Goal: Book appointment/travel/reservation

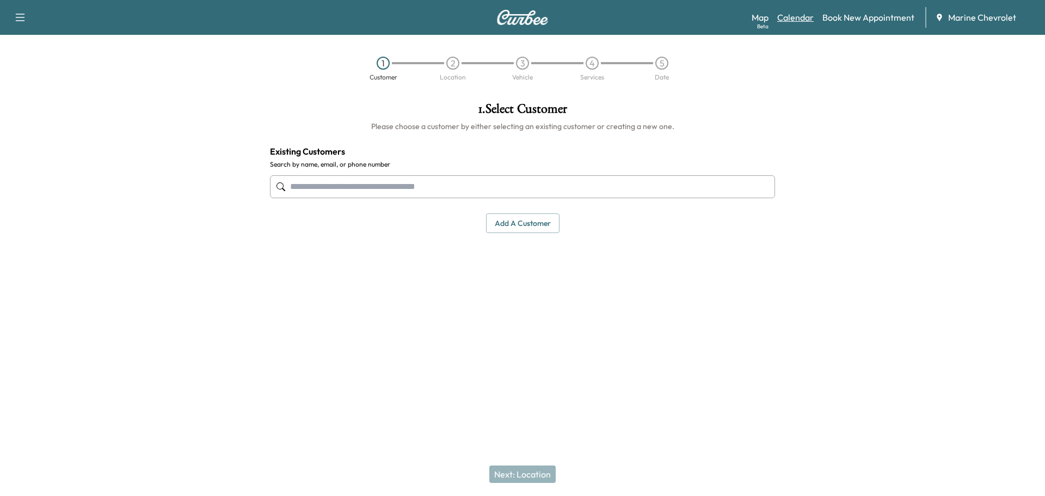
click at [787, 21] on link "Calendar" at bounding box center [795, 17] width 36 height 13
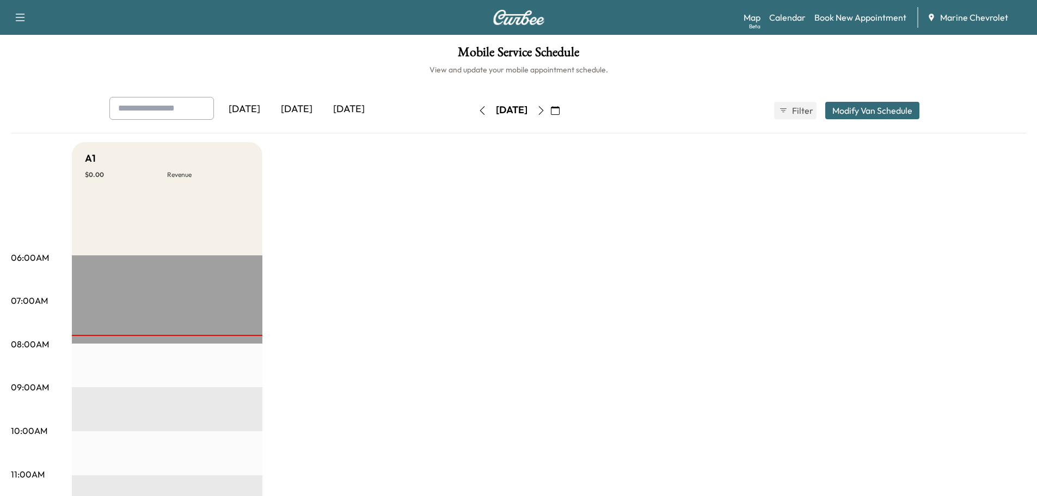
click at [545, 108] on icon "button" at bounding box center [541, 110] width 9 height 9
click at [550, 108] on button "button" at bounding box center [541, 110] width 19 height 17
click at [545, 108] on icon "button" at bounding box center [541, 110] width 9 height 9
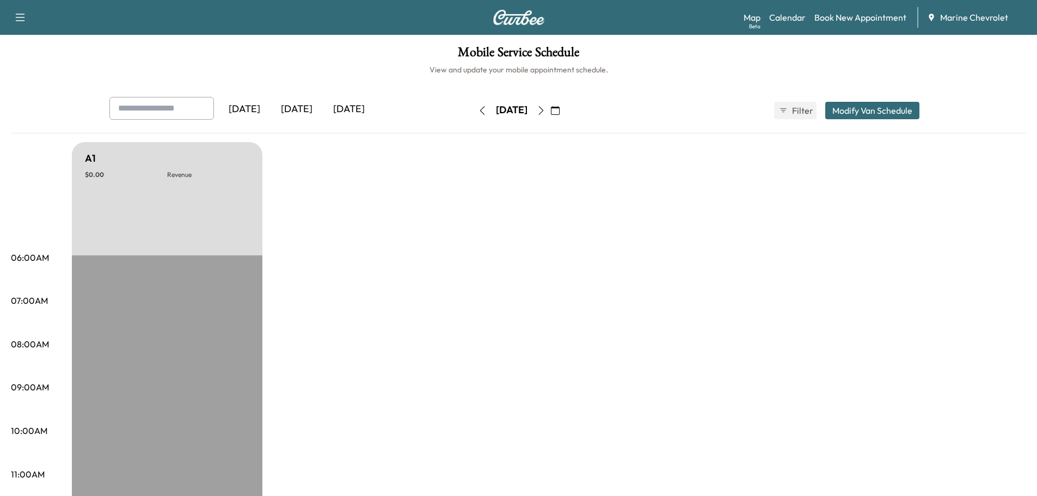
click at [473, 116] on button "button" at bounding box center [482, 110] width 19 height 17
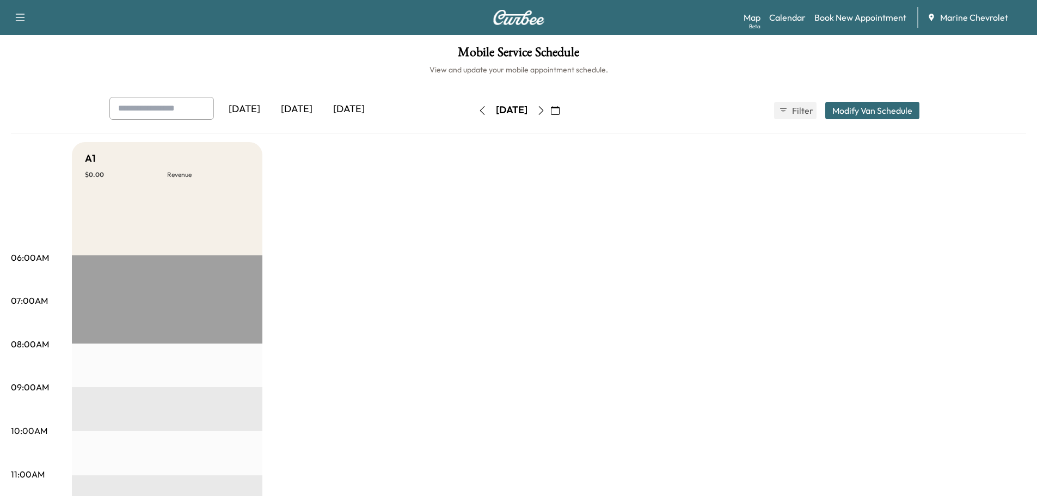
click at [473, 116] on button "button" at bounding box center [482, 110] width 19 height 17
click at [478, 108] on icon "button" at bounding box center [482, 110] width 9 height 9
click at [473, 115] on button "button" at bounding box center [482, 110] width 19 height 17
click at [564, 114] on button "button" at bounding box center [555, 110] width 19 height 17
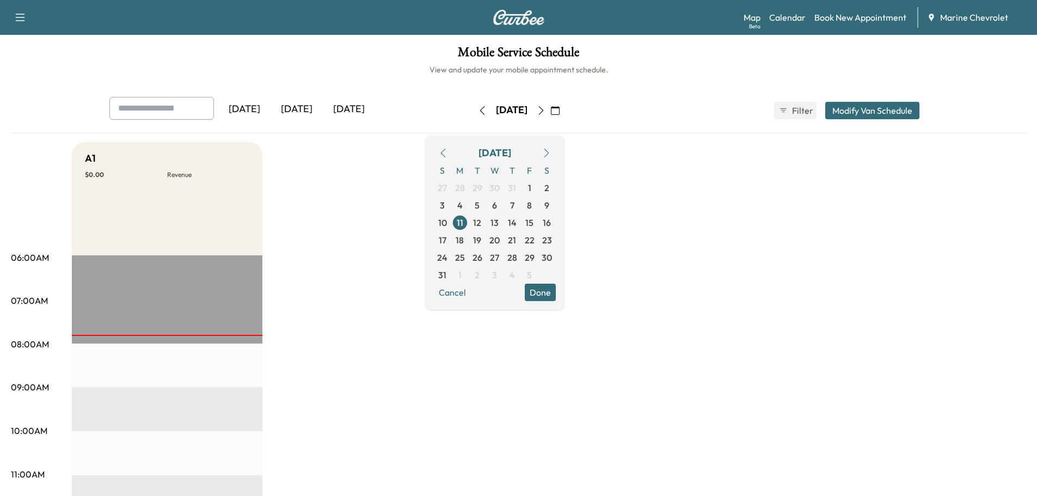
drag, startPoint x: 653, startPoint y: 161, endPoint x: 646, endPoint y: 158, distance: 6.9
click at [550, 116] on button "button" at bounding box center [541, 110] width 19 height 17
click at [543, 113] on icon "button" at bounding box center [540, 110] width 5 height 9
click at [550, 113] on button "button" at bounding box center [541, 110] width 19 height 17
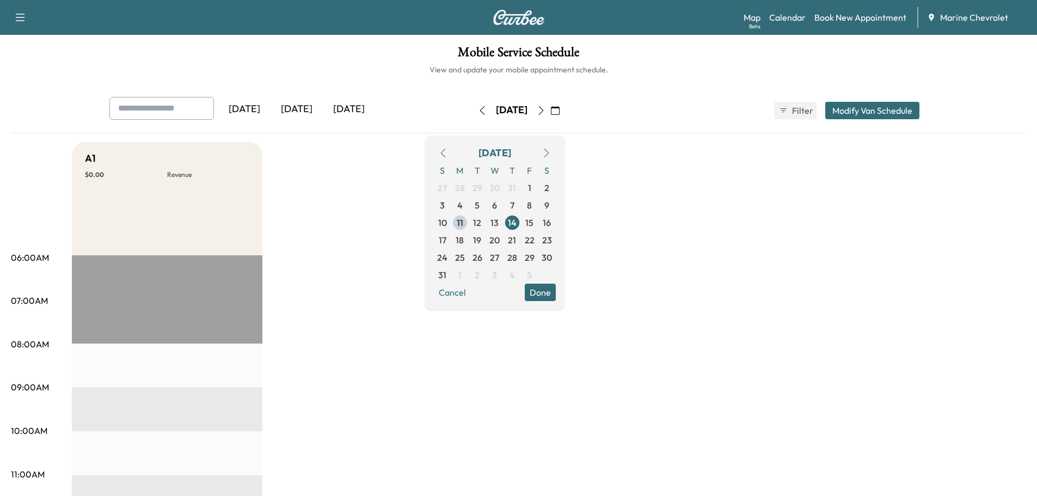
click at [545, 113] on icon "button" at bounding box center [541, 110] width 9 height 9
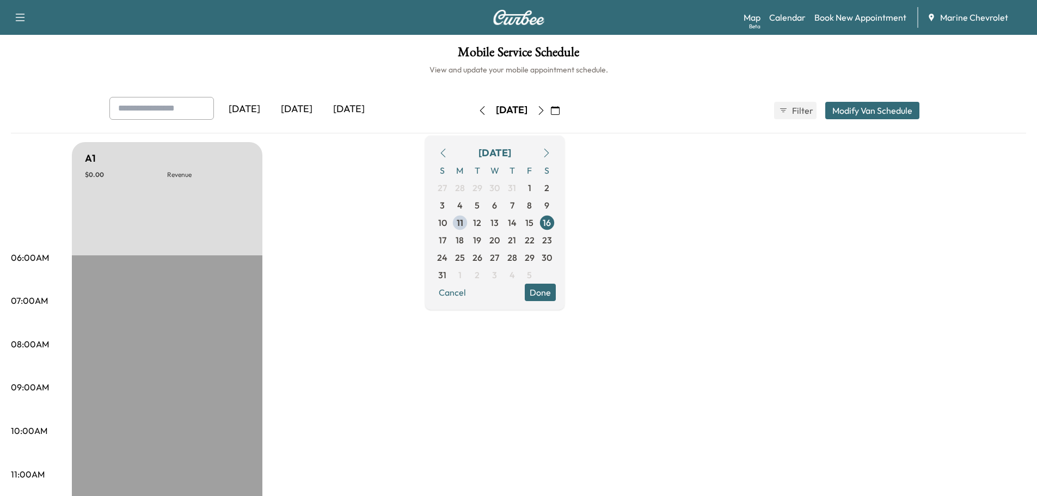
click at [545, 113] on icon "button" at bounding box center [541, 110] width 9 height 9
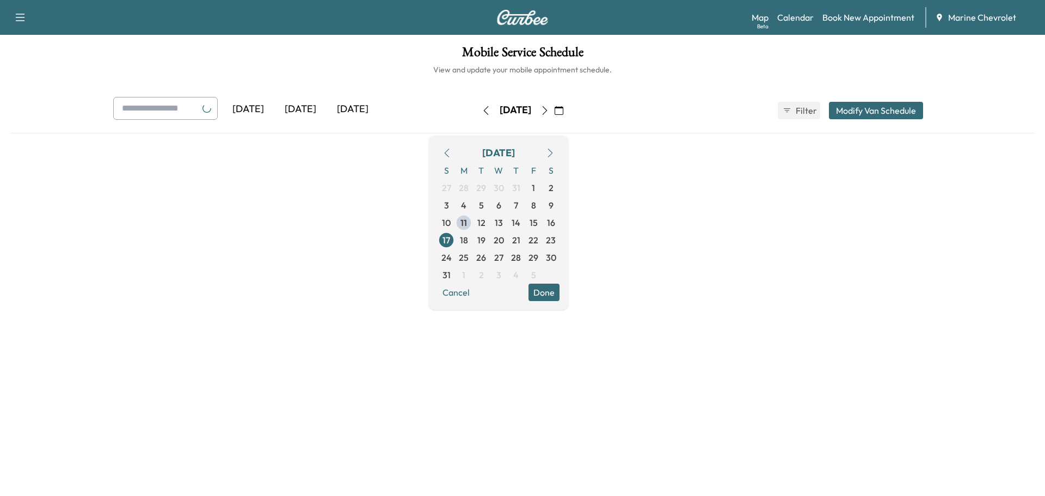
click at [549, 113] on icon "button" at bounding box center [544, 110] width 9 height 9
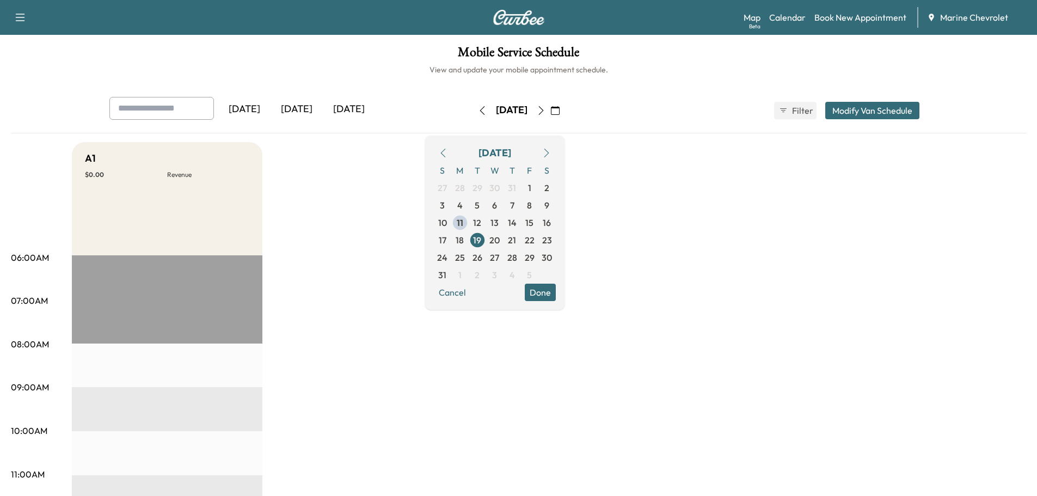
click at [543, 113] on icon "button" at bounding box center [540, 110] width 5 height 9
click at [550, 113] on div "[DATE]" at bounding box center [511, 110] width 77 height 17
click at [545, 109] on icon "button" at bounding box center [541, 110] width 9 height 9
click at [564, 109] on button "button" at bounding box center [555, 110] width 19 height 17
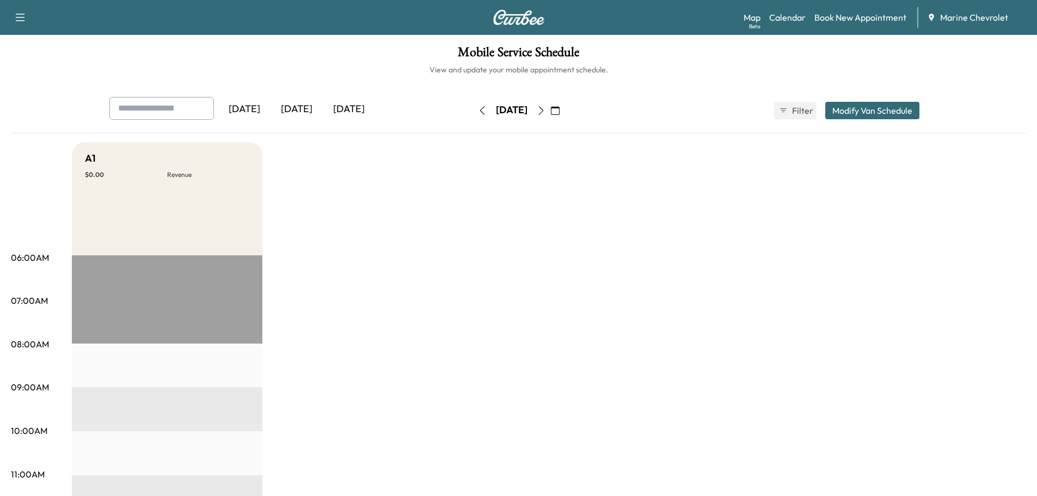
click at [564, 109] on button "button" at bounding box center [555, 110] width 19 height 17
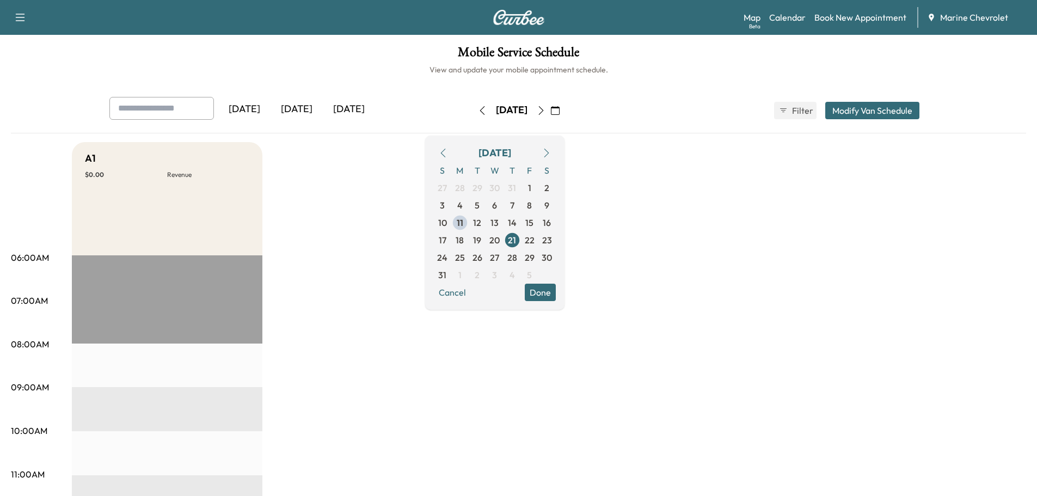
click at [564, 109] on button "button" at bounding box center [555, 110] width 19 height 17
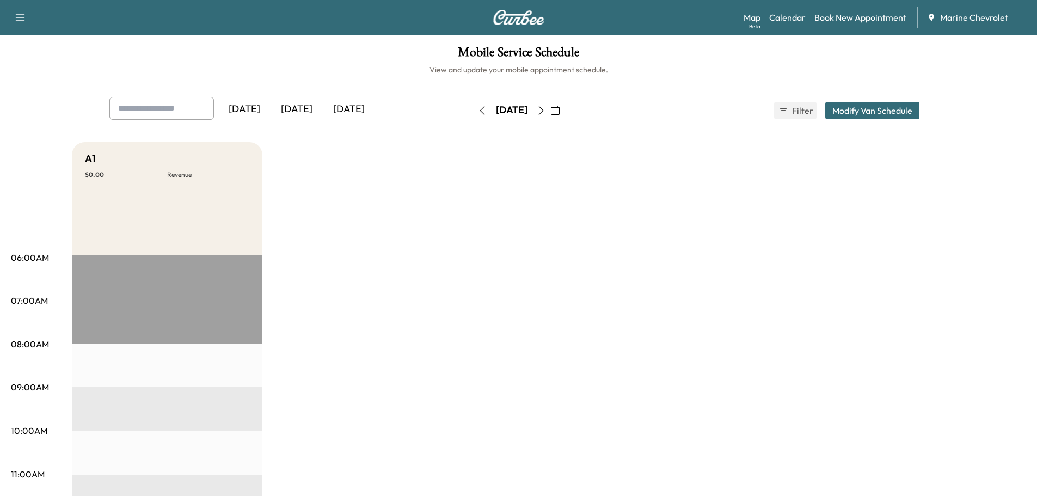
click at [545, 112] on icon "button" at bounding box center [541, 110] width 9 height 9
click at [564, 112] on button "button" at bounding box center [555, 110] width 19 height 17
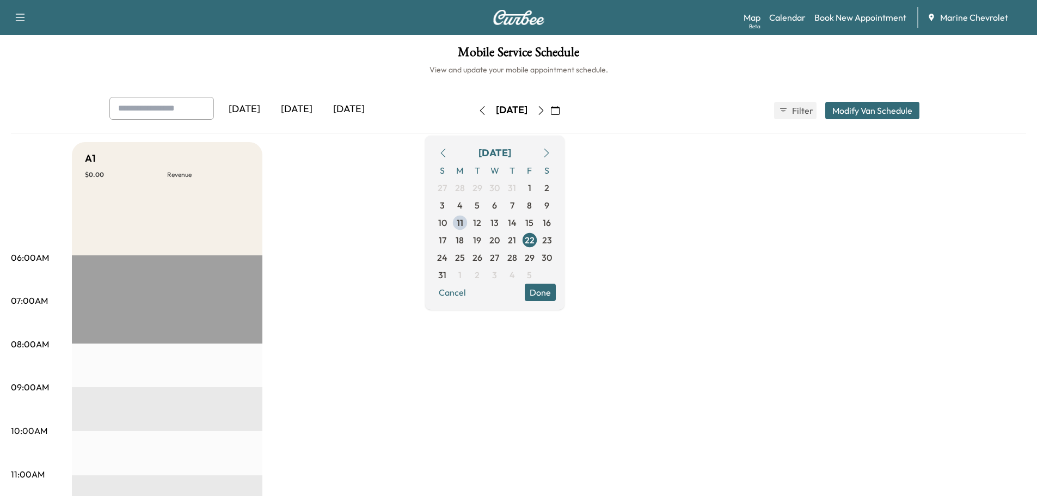
click at [564, 112] on button "button" at bounding box center [555, 110] width 19 height 17
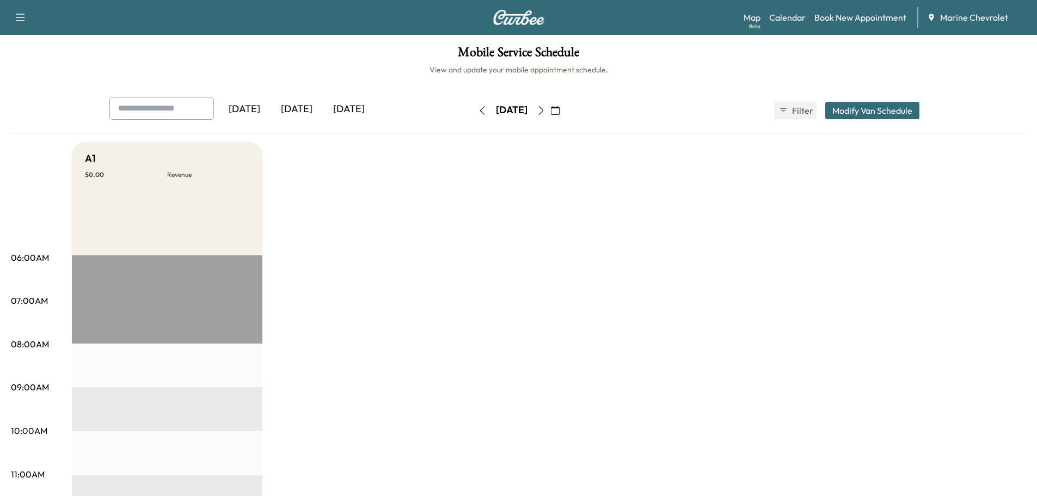
click at [545, 112] on icon "button" at bounding box center [541, 110] width 9 height 9
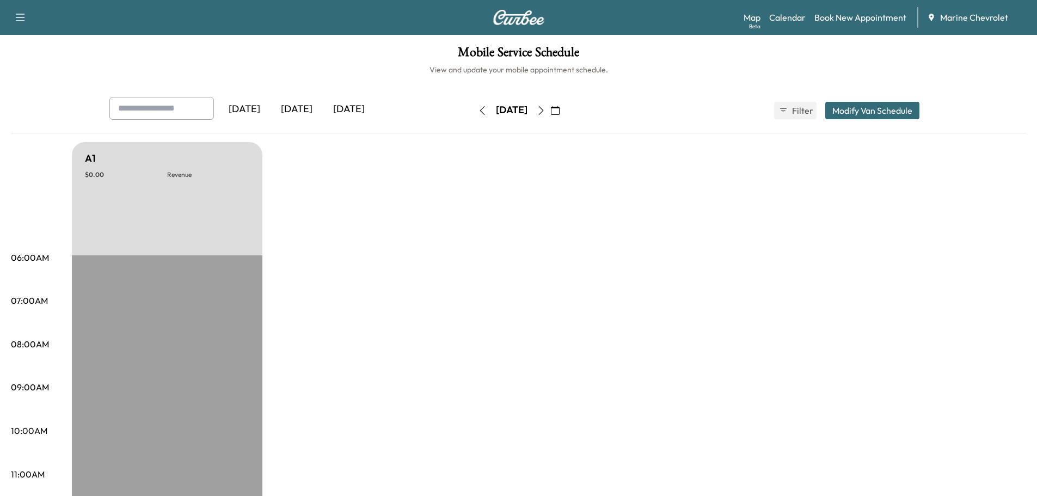
click at [545, 110] on icon "button" at bounding box center [541, 110] width 9 height 9
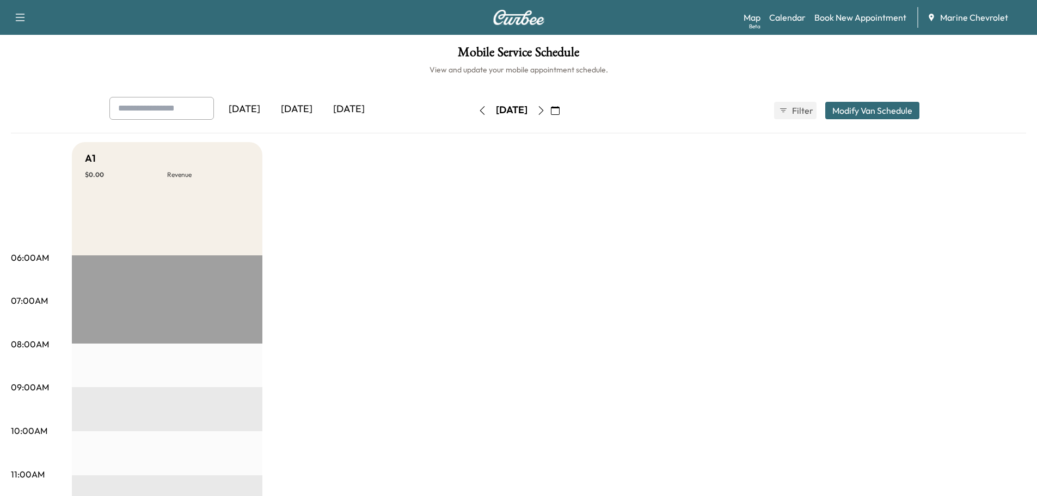
click at [543, 110] on icon "button" at bounding box center [540, 110] width 5 height 9
click at [550, 110] on button "button" at bounding box center [541, 110] width 19 height 17
click at [545, 110] on icon "button" at bounding box center [541, 110] width 9 height 9
click at [564, 110] on button "button" at bounding box center [555, 110] width 19 height 17
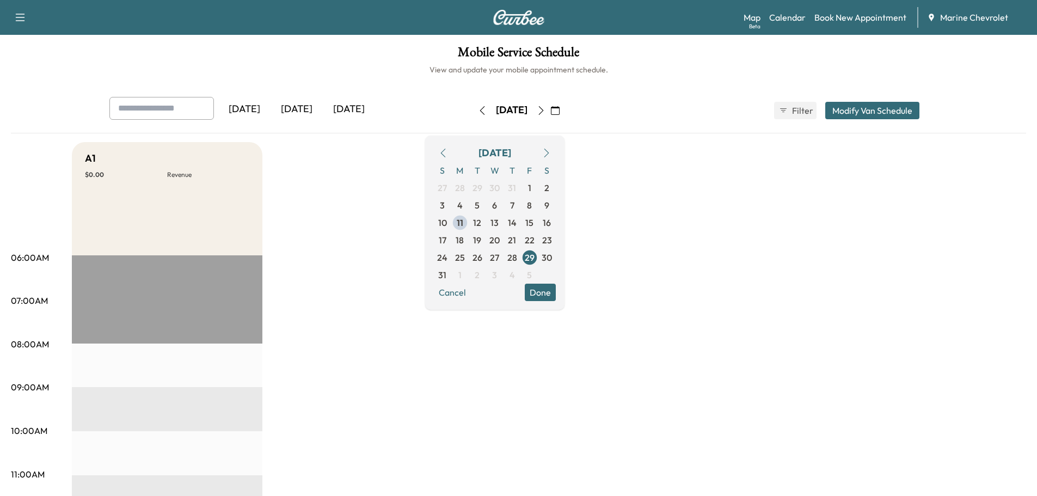
click at [545, 109] on icon "button" at bounding box center [541, 110] width 9 height 9
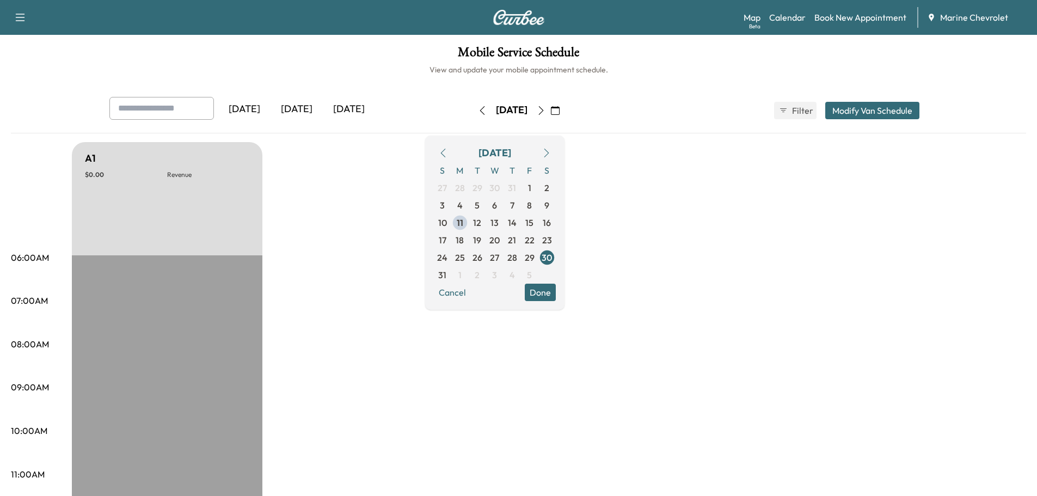
click at [550, 112] on button "button" at bounding box center [541, 110] width 19 height 17
click at [545, 112] on icon "button" at bounding box center [541, 110] width 9 height 9
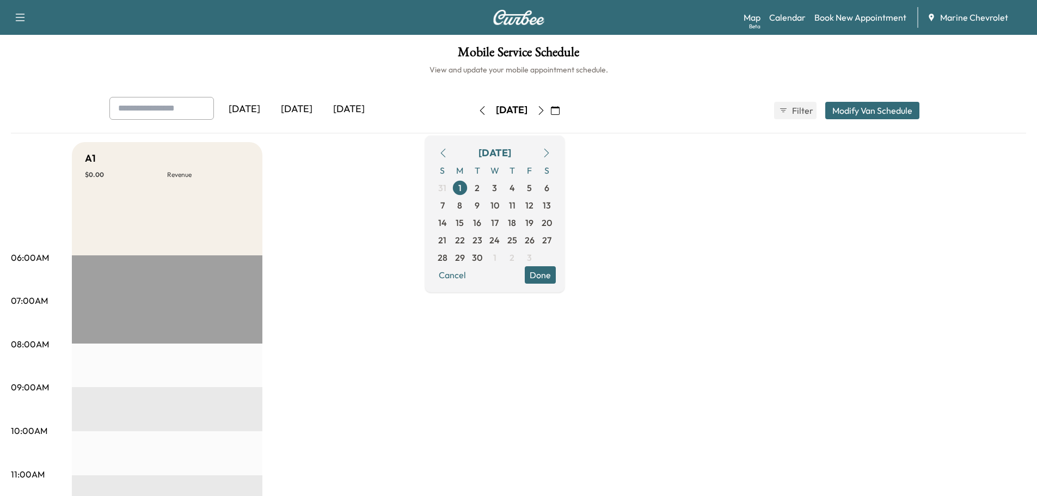
click at [550, 112] on button "button" at bounding box center [541, 110] width 19 height 17
